Goal: Navigation & Orientation: Find specific page/section

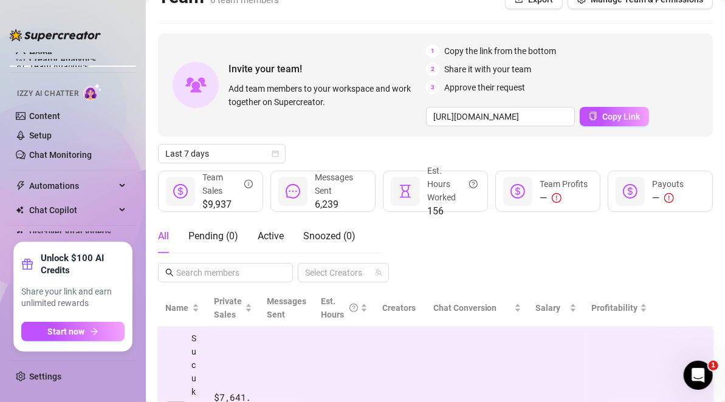
scroll to position [24, 0]
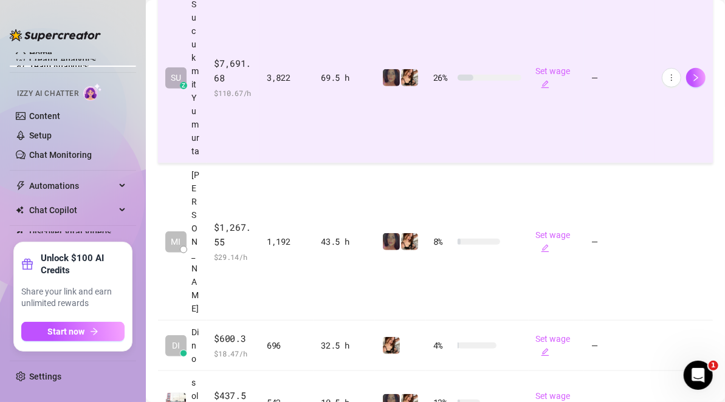
scroll to position [264, 1]
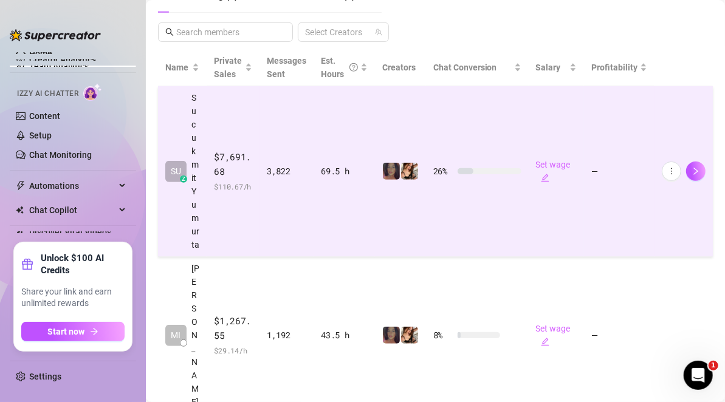
click at [243, 117] on td "$7,691.68 $ 110.67 /h" at bounding box center [233, 171] width 53 height 171
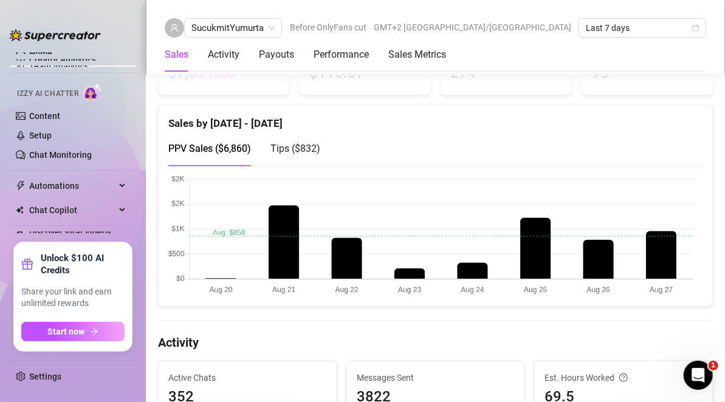
scroll to position [227, 0]
